Goal: Find contact information: Find contact information

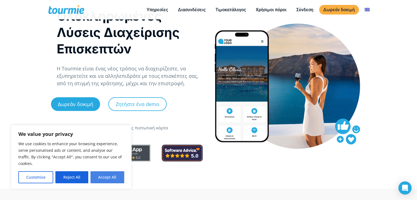
click at [112, 177] on button "Accept All" at bounding box center [107, 177] width 34 height 12
checkbox input "true"
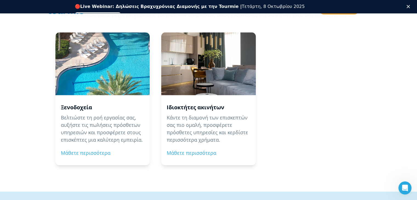
scroll to position [603, 0]
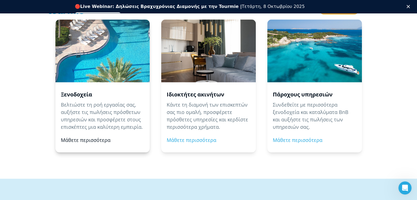
click at [93, 140] on link "Μάθετε περισσότερα" at bounding box center [86, 140] width 50 height 7
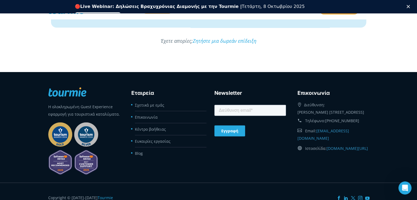
scroll to position [1608, 0]
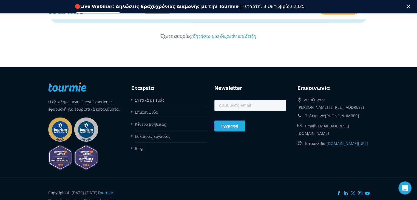
click at [337, 123] on link "[EMAIL_ADDRESS][DOMAIN_NAME]" at bounding box center [323, 129] width 52 height 13
